Goal: Task Accomplishment & Management: Manage account settings

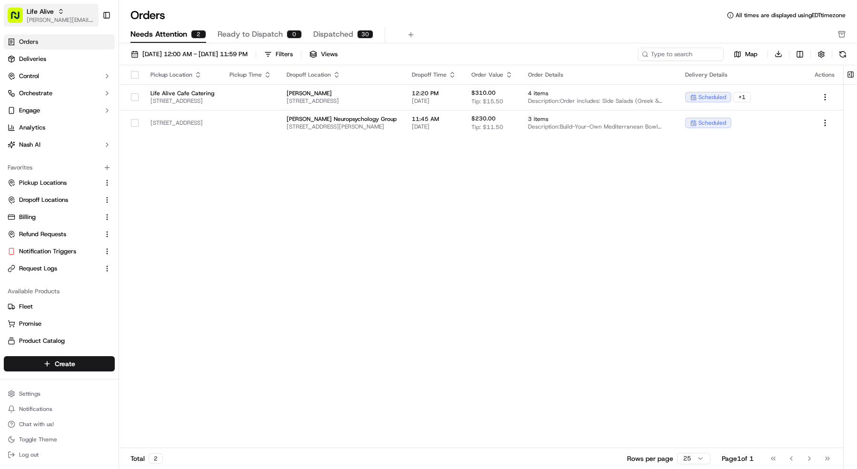
click at [75, 24] on button "Life Alive [PERSON_NAME][EMAIL_ADDRESS][DOMAIN_NAME]" at bounding box center [51, 15] width 95 height 23
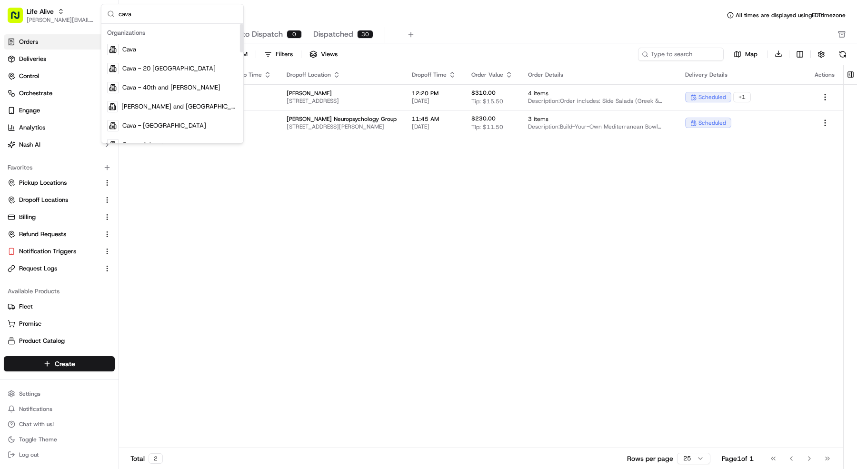
type input "cava"
click at [184, 47] on div "Cava" at bounding box center [172, 49] width 138 height 19
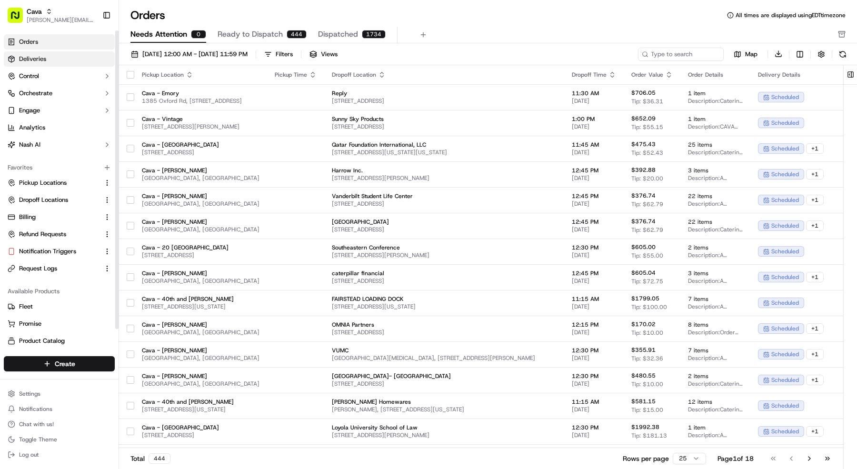
drag, startPoint x: 70, startPoint y: 48, endPoint x: 69, endPoint y: 53, distance: 5.3
click at [70, 48] on link "Orders" at bounding box center [59, 41] width 111 height 15
click at [69, 59] on link "Deliveries" at bounding box center [59, 58] width 111 height 15
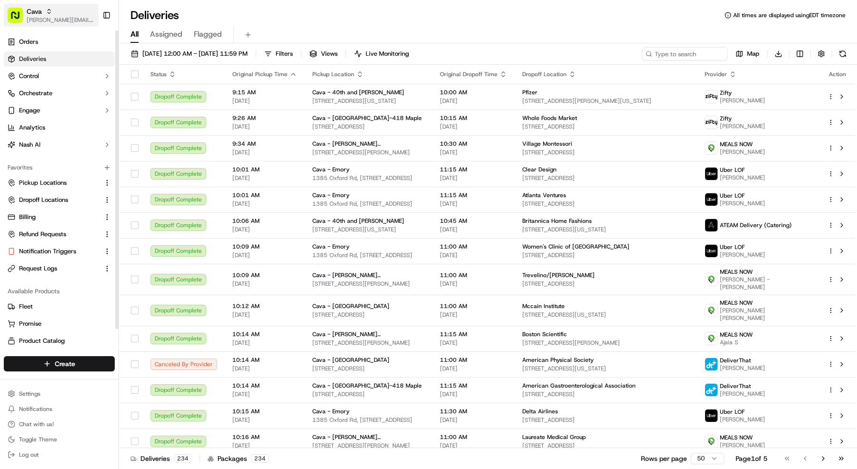
click at [59, 7] on div "Cava" at bounding box center [61, 12] width 68 height 10
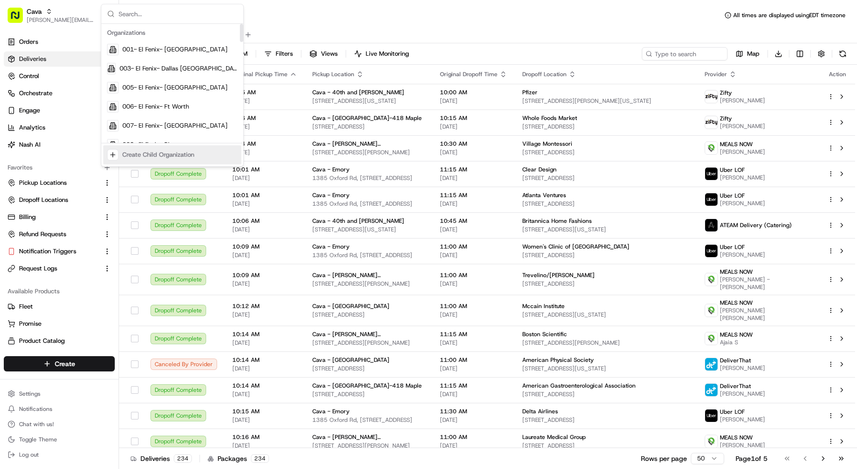
click at [108, 157] on div "Suggestions" at bounding box center [112, 154] width 11 height 11
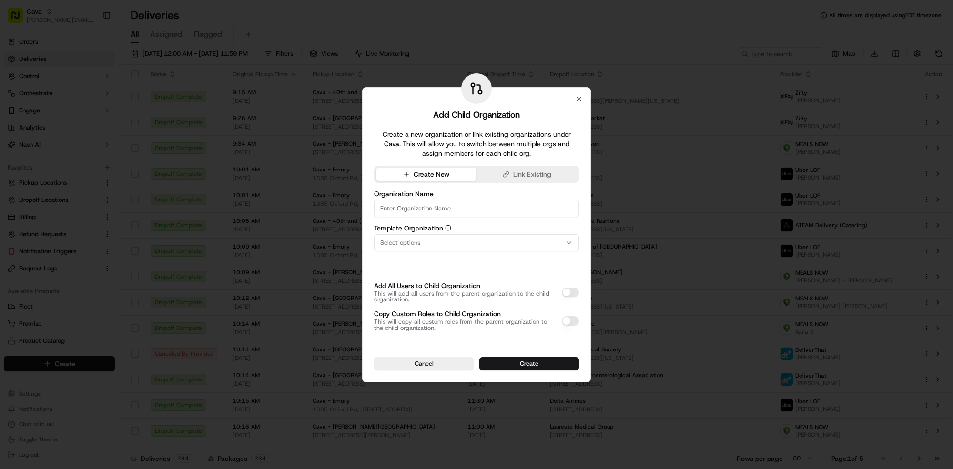
click at [508, 243] on div "Select options" at bounding box center [476, 243] width 200 height 9
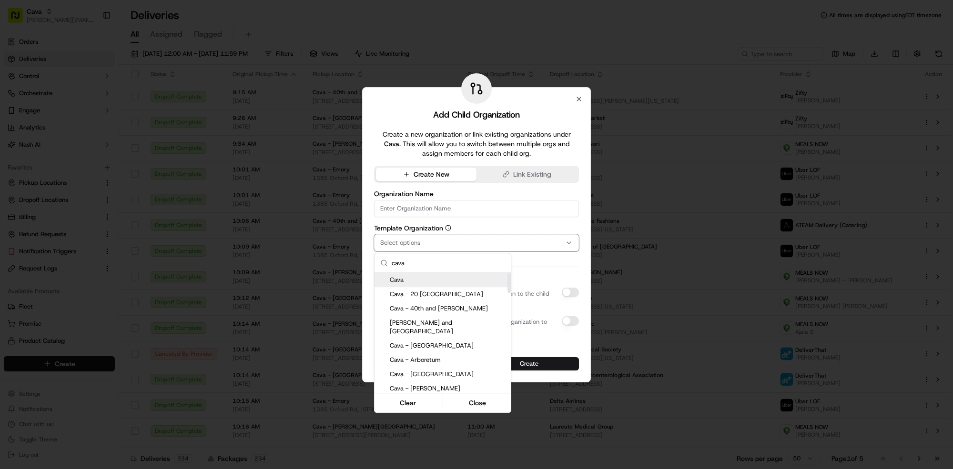
type input "cava"
click at [413, 283] on span "Cava" at bounding box center [448, 280] width 117 height 9
click at [424, 205] on div at bounding box center [476, 234] width 953 height 469
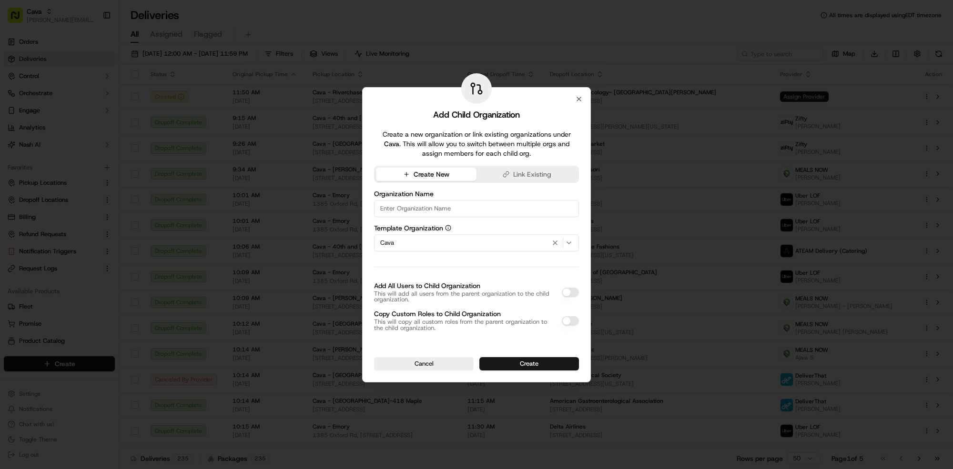
click at [424, 205] on input at bounding box center [476, 208] width 205 height 17
paste input "Brickell"
type input "Cava - Brickell"
click at [545, 227] on label "Template Organization" at bounding box center [476, 228] width 205 height 7
click at [545, 234] on button "Cava" at bounding box center [476, 242] width 205 height 17
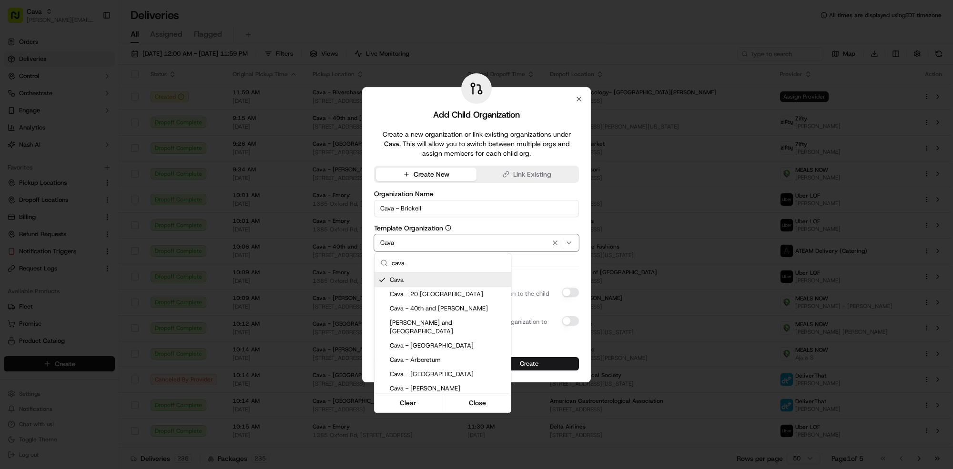
click at [528, 223] on div at bounding box center [476, 234] width 953 height 469
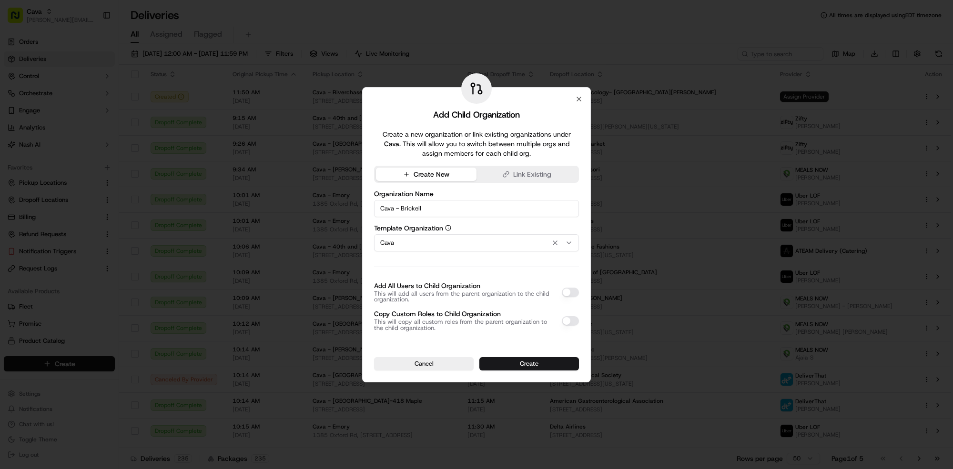
click at [581, 293] on div "Add Child Organization Create a new organization or link existing organizations…" at bounding box center [476, 234] width 229 height 295
click at [570, 292] on button "Add All Users to Child Organization" at bounding box center [570, 293] width 17 height 10
click at [577, 325] on div "Copy Custom Roles to Child Organization This will copy all custom roles from th…" at bounding box center [476, 321] width 205 height 21
click at [570, 318] on button "Copy Custom Roles to Child Organization" at bounding box center [570, 321] width 17 height 10
click at [519, 366] on button "Create" at bounding box center [529, 363] width 100 height 13
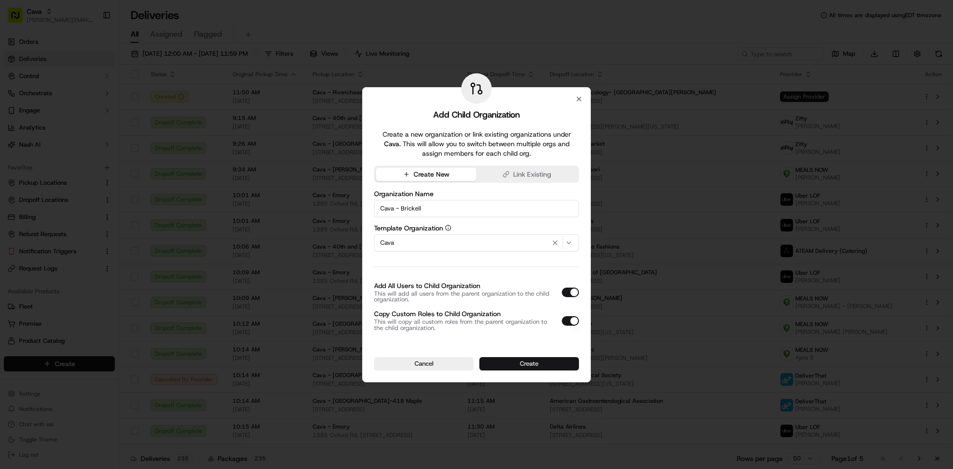
click at [517, 363] on button "Create" at bounding box center [529, 363] width 100 height 13
click at [379, 211] on input "Cava - Brickell" at bounding box center [476, 208] width 205 height 17
click at [426, 207] on input "Cava - Brickell" at bounding box center [476, 208] width 205 height 17
click at [518, 189] on div "Organization Name Cava - Brickell Template Organization Cava Add All Users to C…" at bounding box center [476, 261] width 205 height 149
click at [560, 368] on button "Create" at bounding box center [529, 363] width 100 height 13
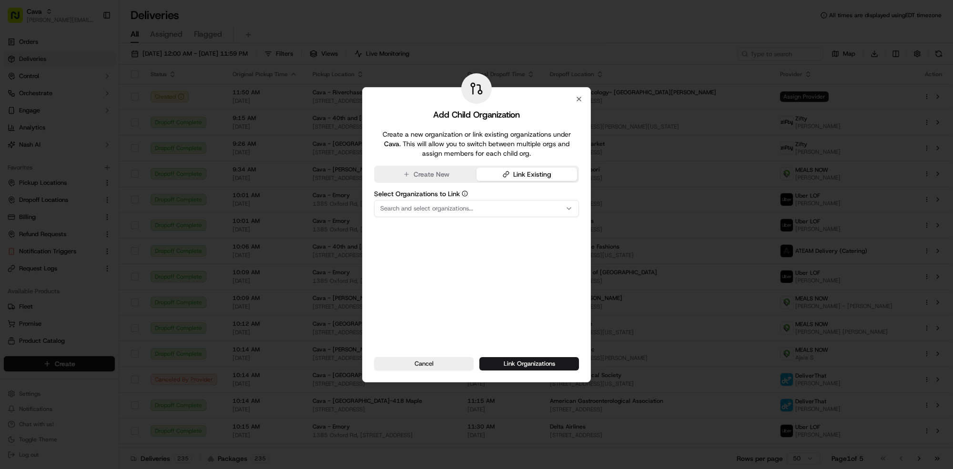
click at [513, 173] on button "Link Existing" at bounding box center [526, 174] width 101 height 13
click at [472, 217] on button "Search and select organizations..." at bounding box center [476, 208] width 205 height 17
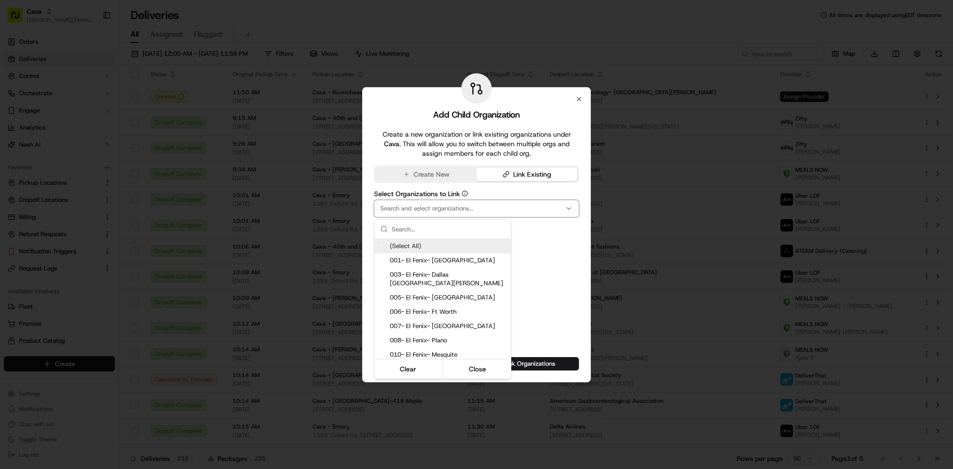
click at [475, 208] on div at bounding box center [476, 234] width 953 height 469
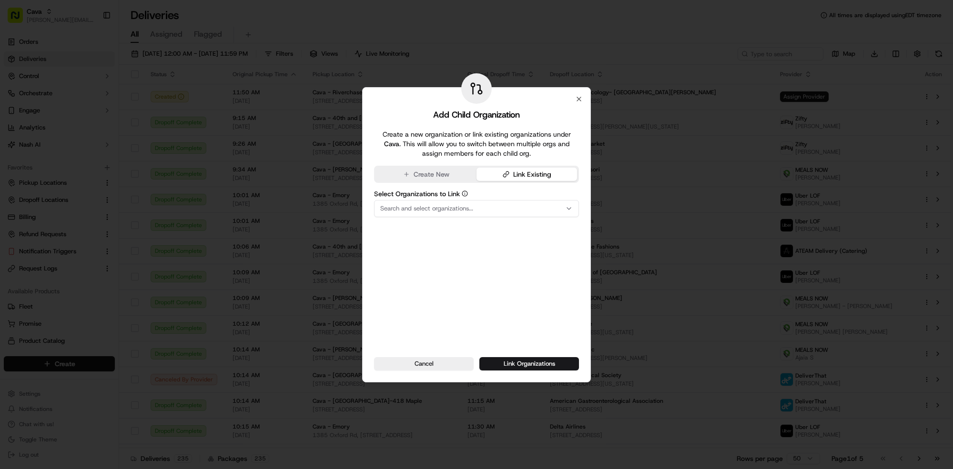
click at [428, 174] on button "Create New" at bounding box center [426, 174] width 101 height 13
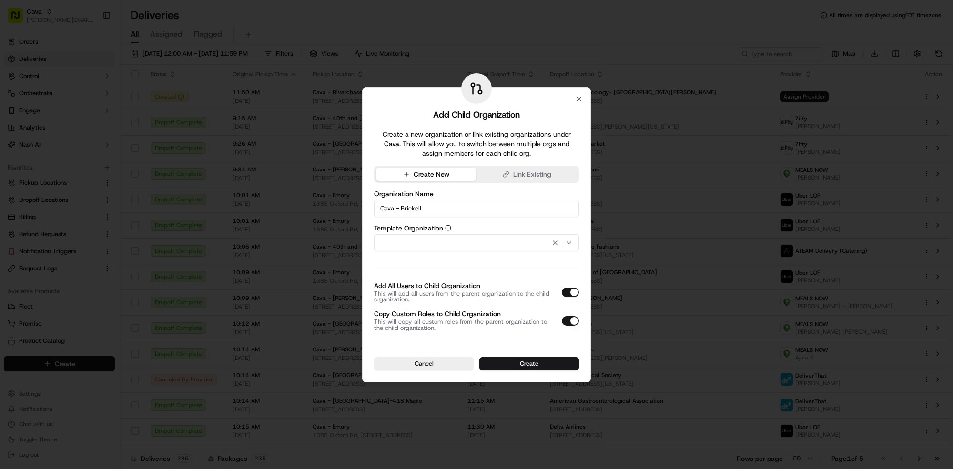
click at [432, 242] on div "button" at bounding box center [476, 242] width 200 height 11
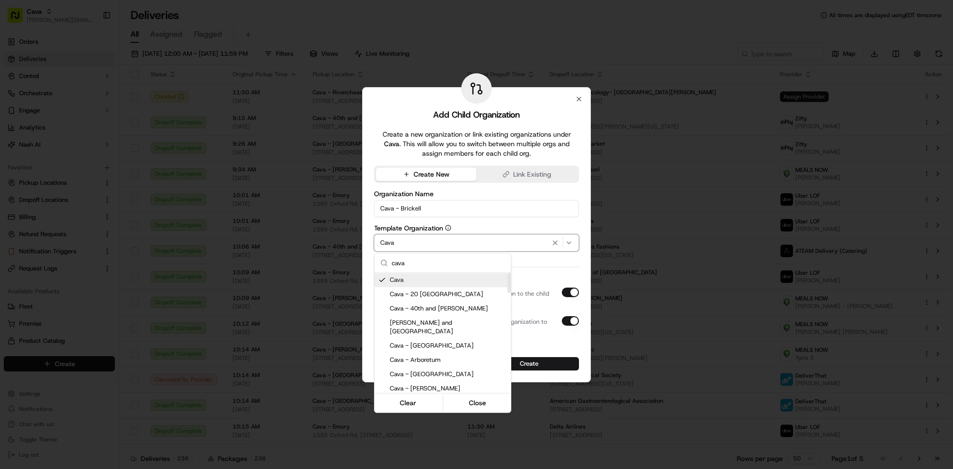
type input "cava"
click at [472, 282] on span "Cava" at bounding box center [448, 280] width 117 height 9
click at [546, 384] on div at bounding box center [476, 234] width 953 height 469
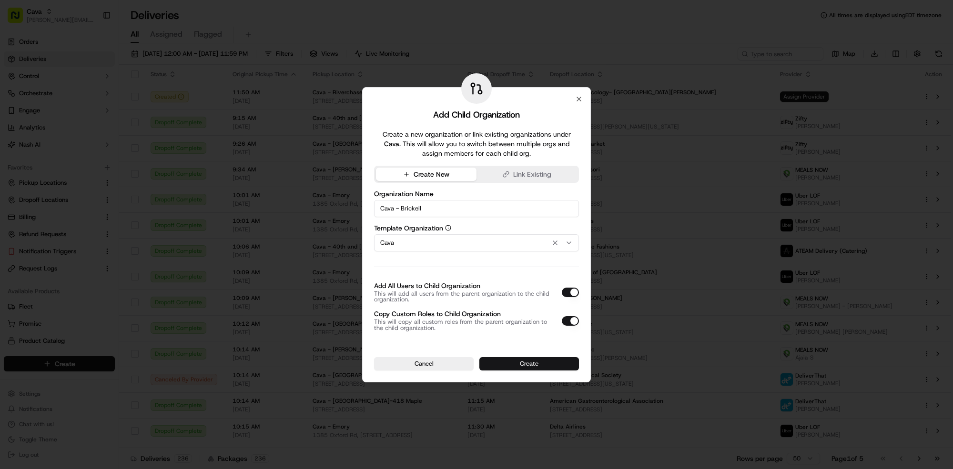
click at [551, 365] on button "Create" at bounding box center [529, 363] width 100 height 13
click at [533, 365] on button "Create" at bounding box center [529, 363] width 100 height 13
click at [539, 362] on button "Create" at bounding box center [529, 363] width 100 height 13
click at [538, 358] on button "Create" at bounding box center [529, 363] width 100 height 13
click at [507, 364] on button "Create" at bounding box center [529, 363] width 100 height 13
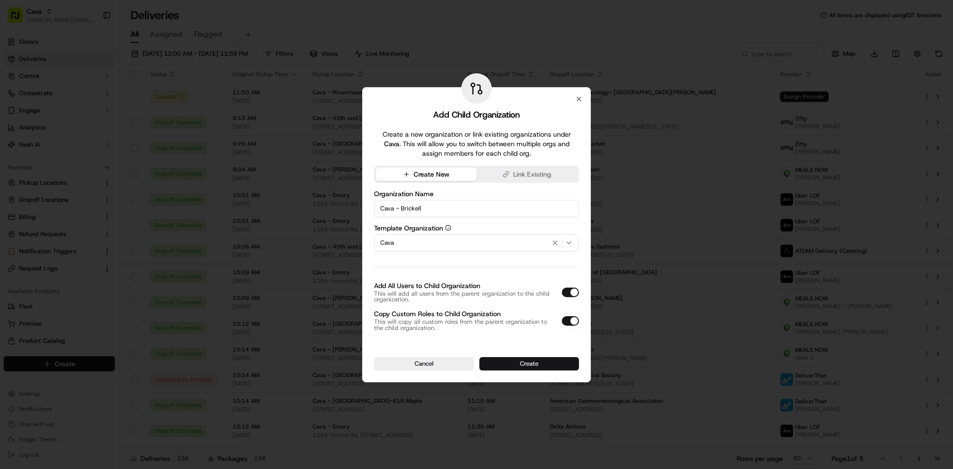
click at [508, 364] on button "Create" at bounding box center [529, 363] width 100 height 13
drag, startPoint x: 550, startPoint y: 46, endPoint x: 19, endPoint y: 20, distance: 532.2
click at [550, 46] on div at bounding box center [476, 234] width 953 height 469
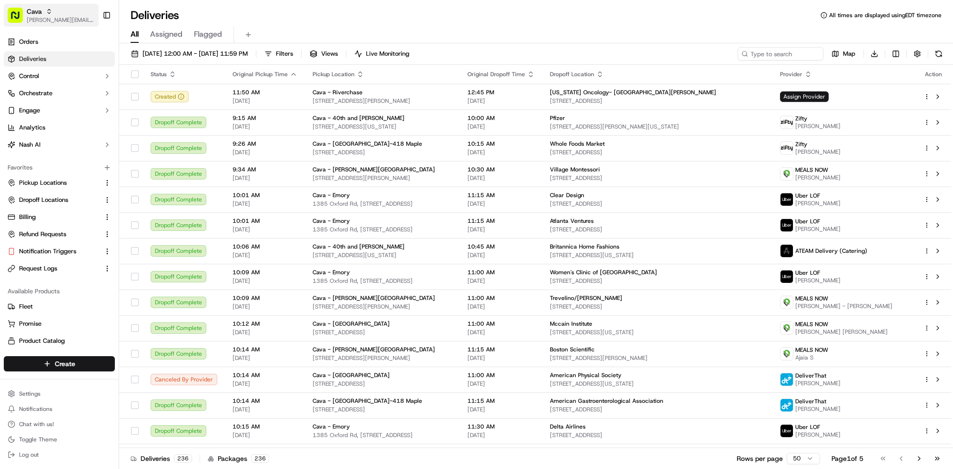
click at [27, 14] on span "Cava" at bounding box center [34, 12] width 15 height 10
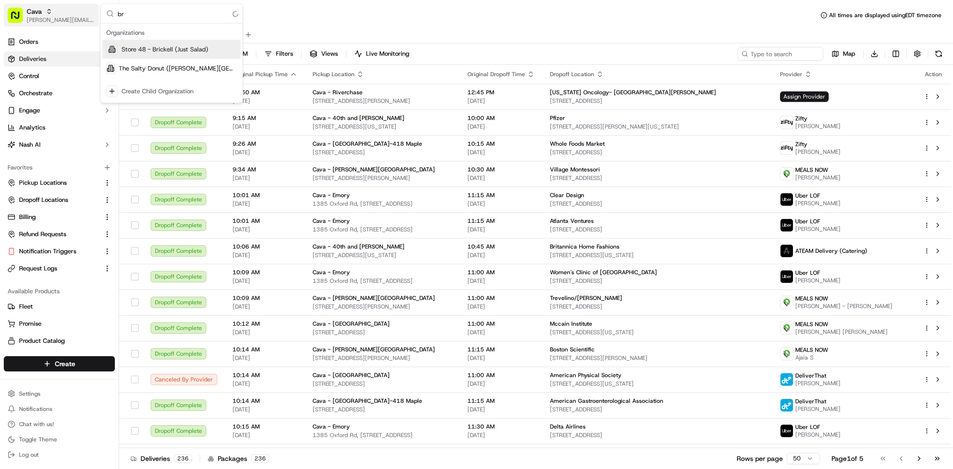
type input "b"
